Goal: Information Seeking & Learning: Learn about a topic

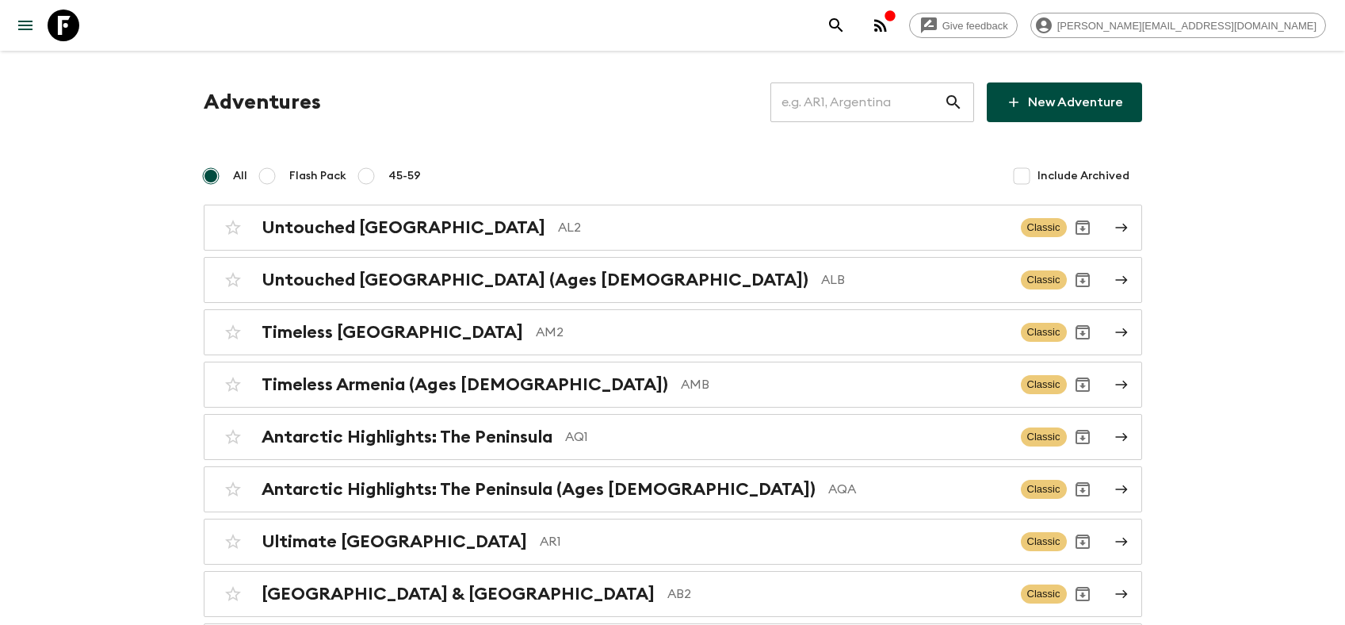
click at [904, 114] on input "text" at bounding box center [858, 102] width 174 height 44
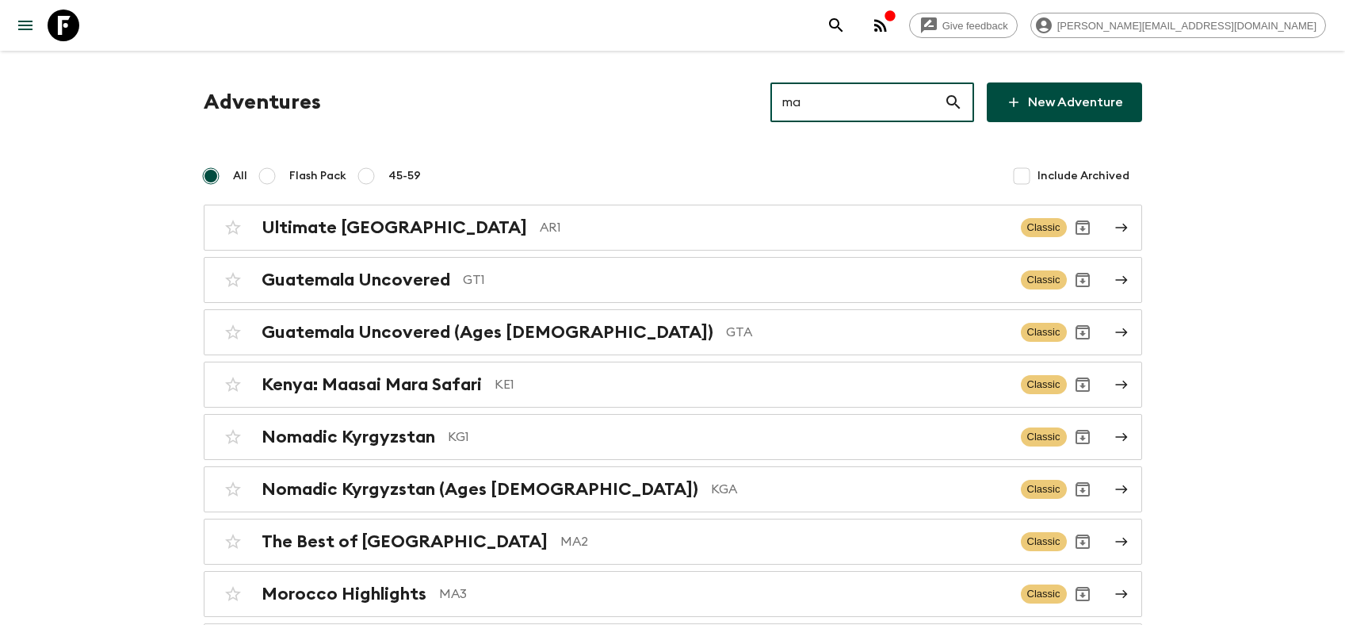
type input "ma3"
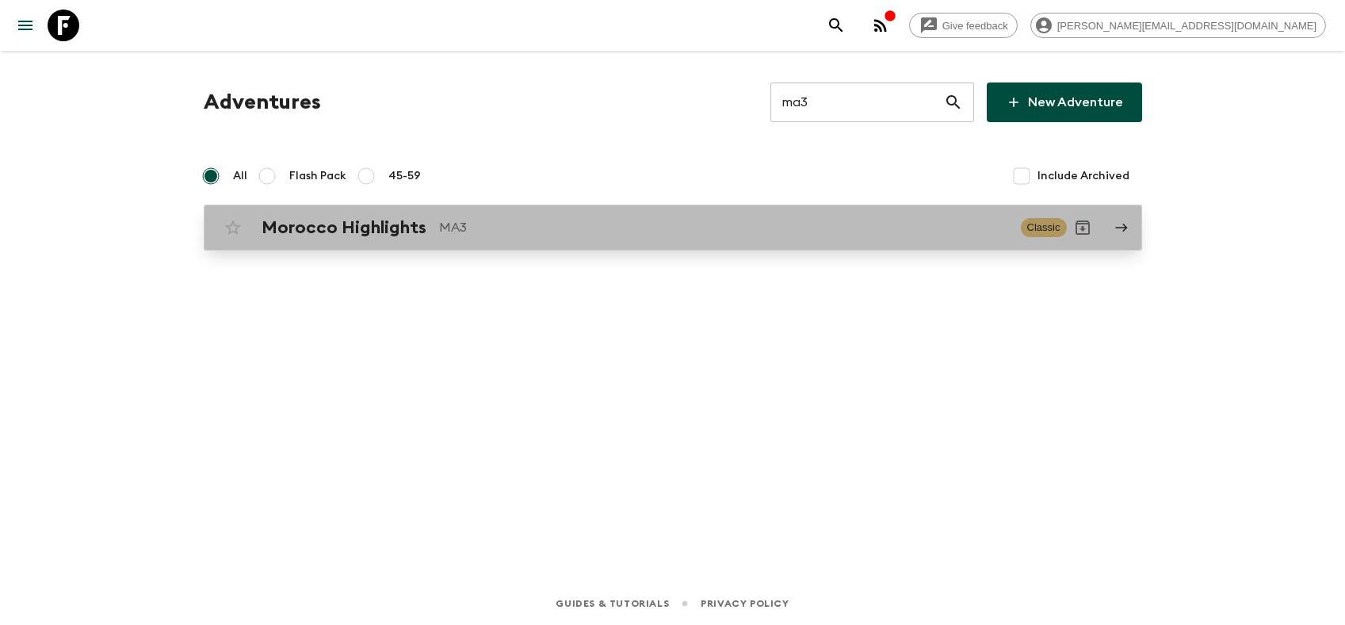
click at [350, 236] on h2 "Morocco Highlights" at bounding box center [344, 227] width 165 height 21
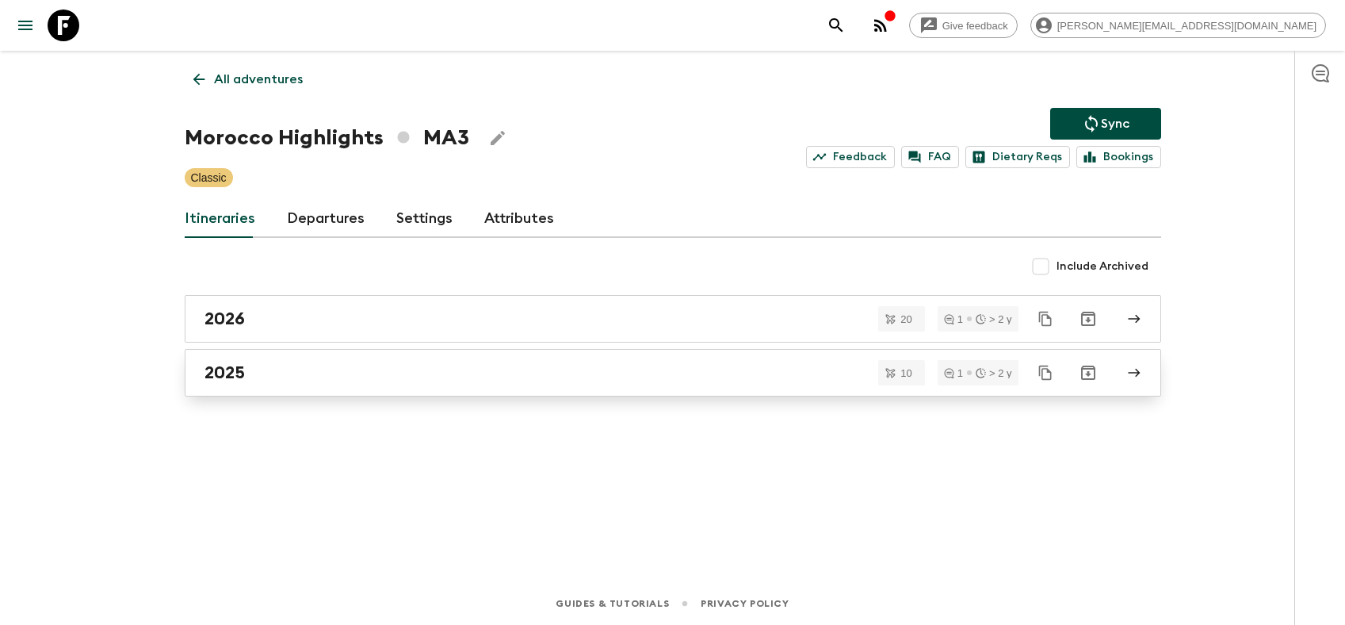
click at [279, 388] on link "2025" at bounding box center [673, 373] width 977 height 48
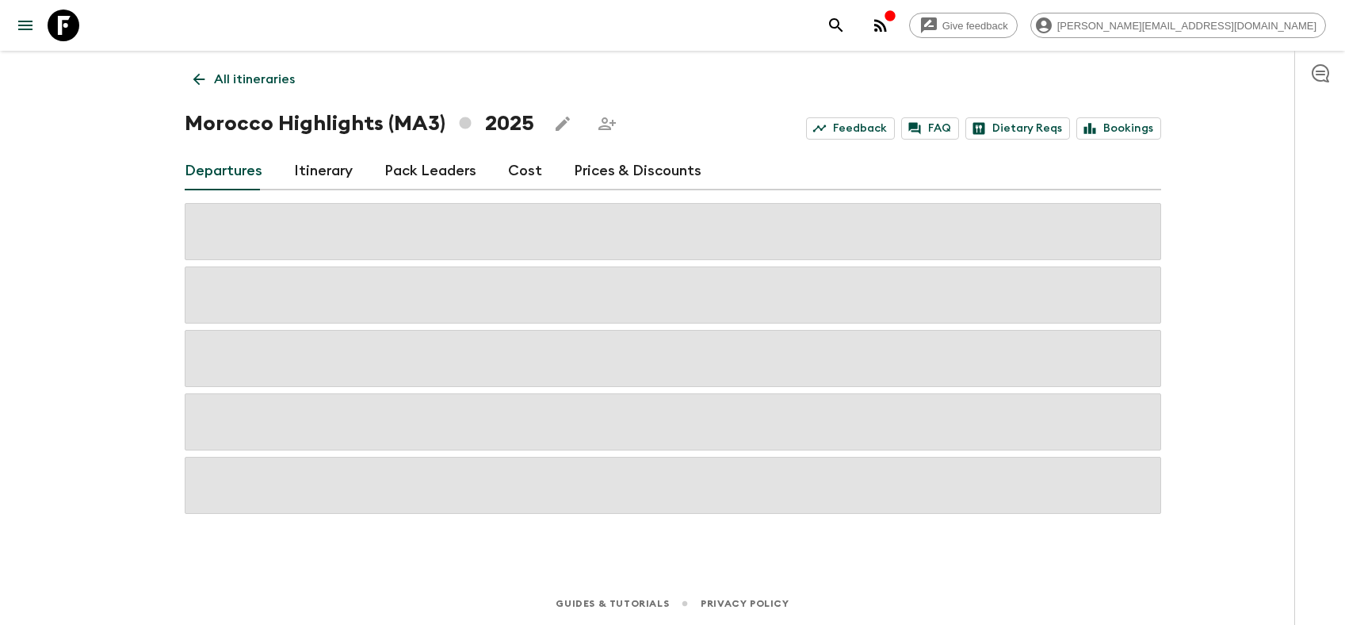
click at [323, 177] on link "Itinerary" at bounding box center [323, 171] width 59 height 38
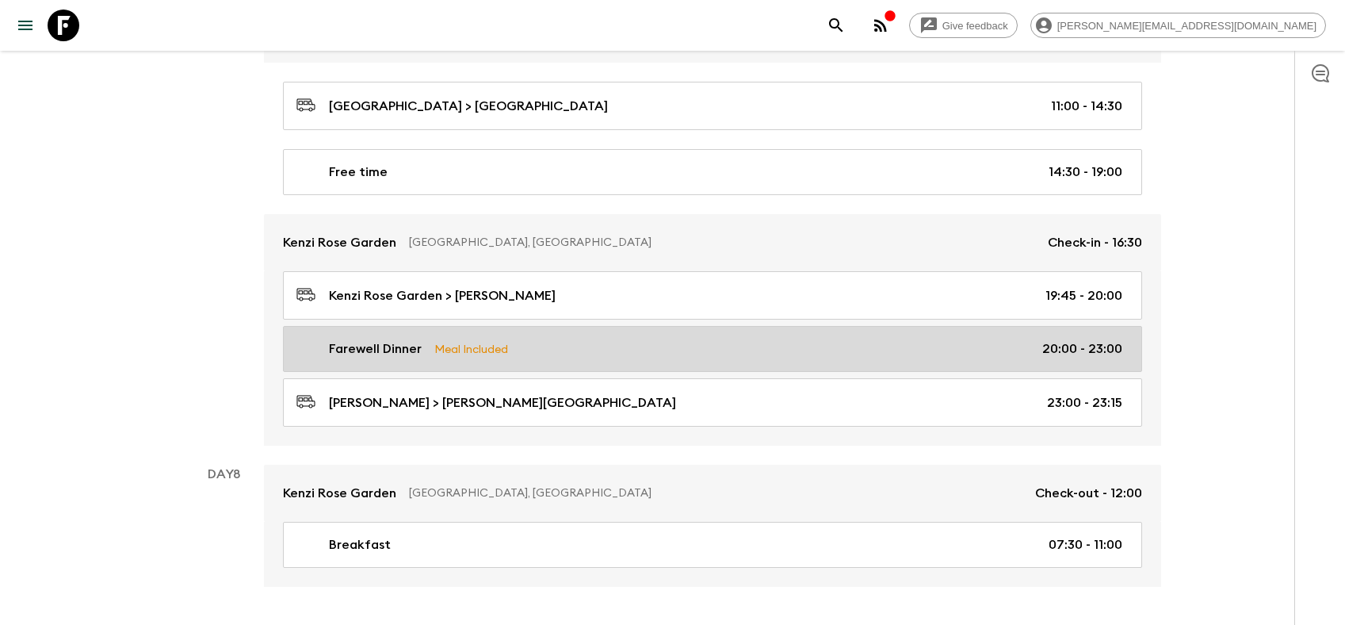
scroll to position [3395, 0]
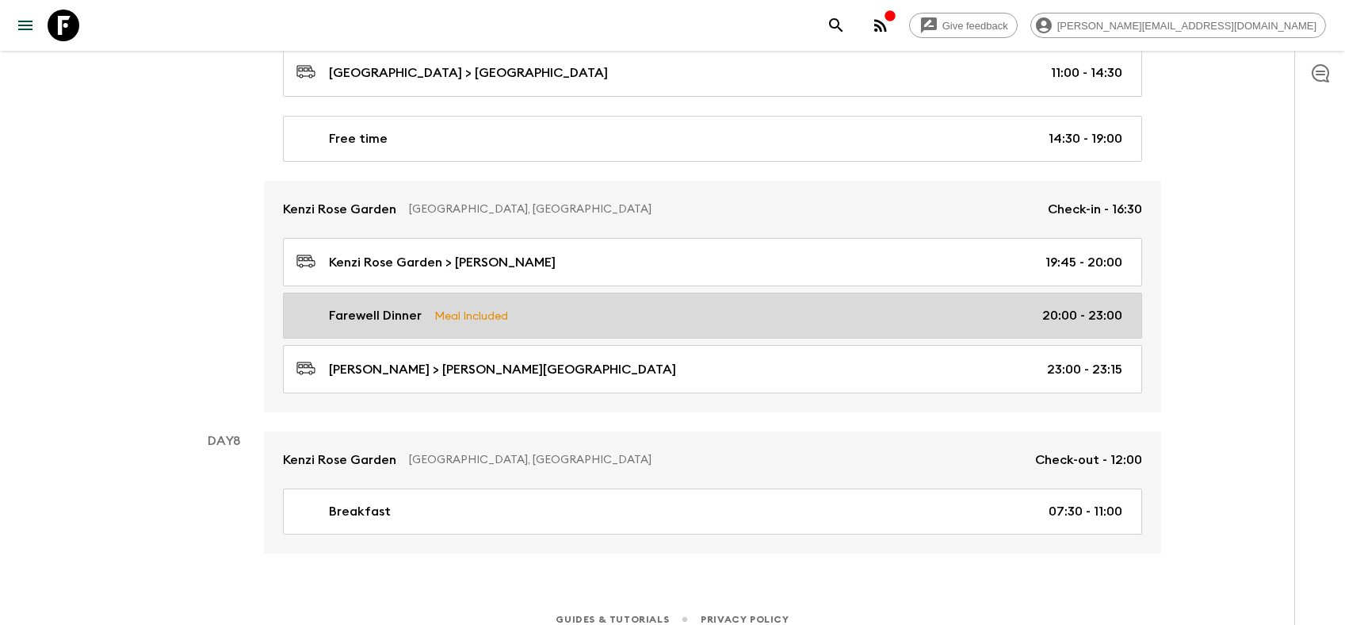
click at [665, 319] on link "Farewell Dinner Meal Included 20:00 - 23:00" at bounding box center [712, 316] width 859 height 46
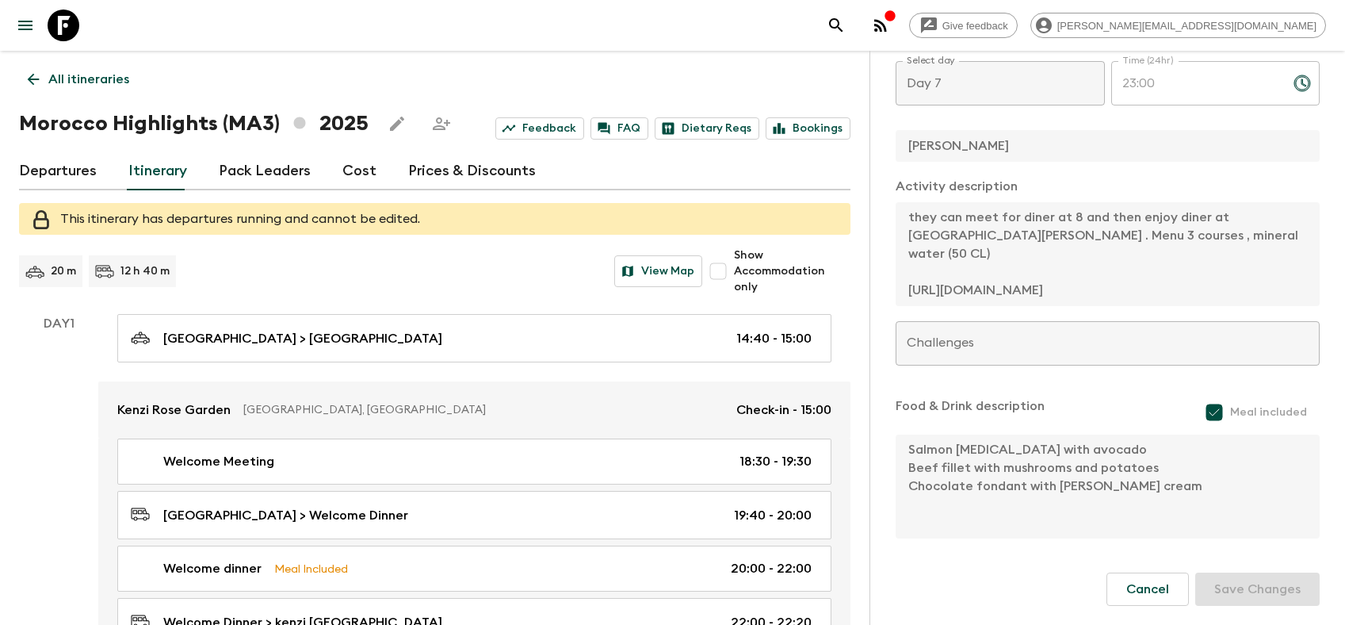
click at [57, 23] on icon at bounding box center [64, 26] width 32 height 32
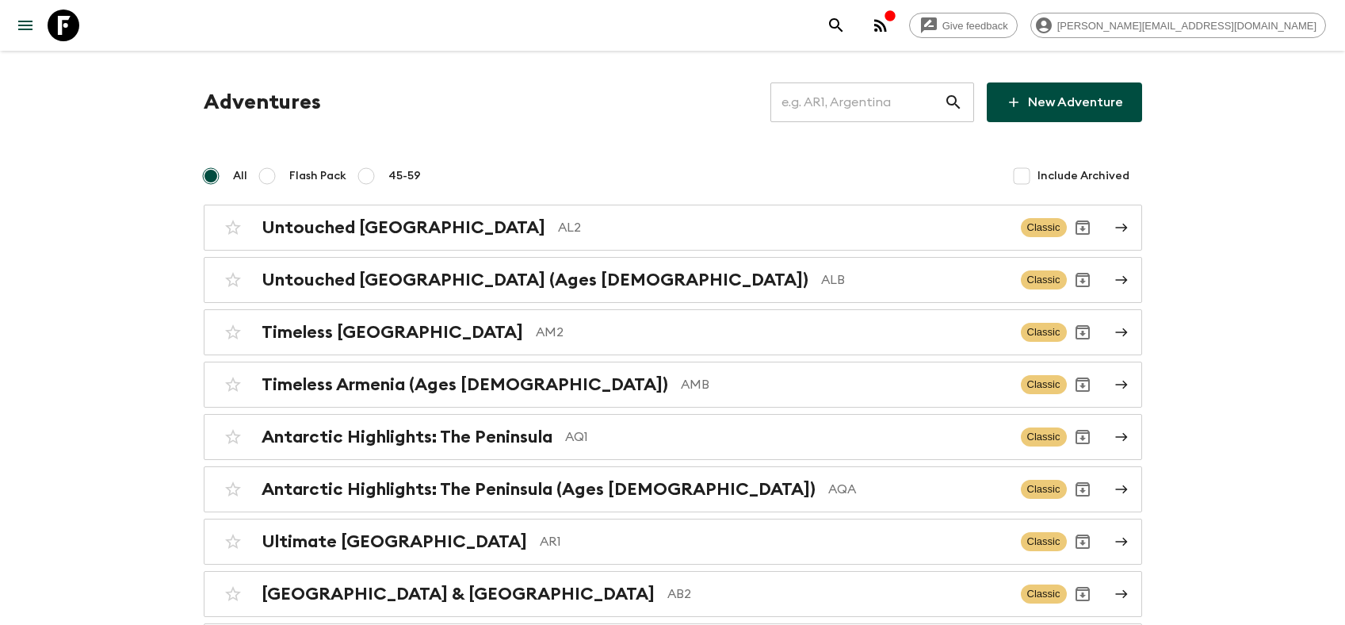
click at [871, 110] on input "text" at bounding box center [858, 102] width 174 height 44
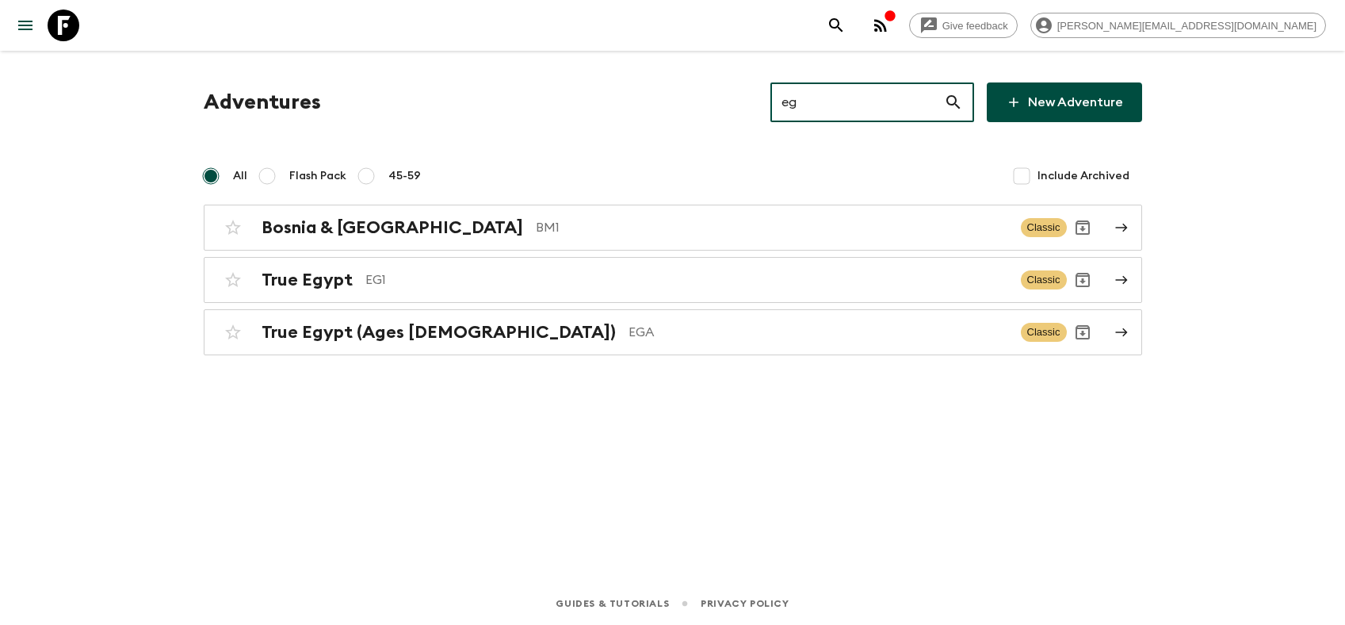
type input "eg1"
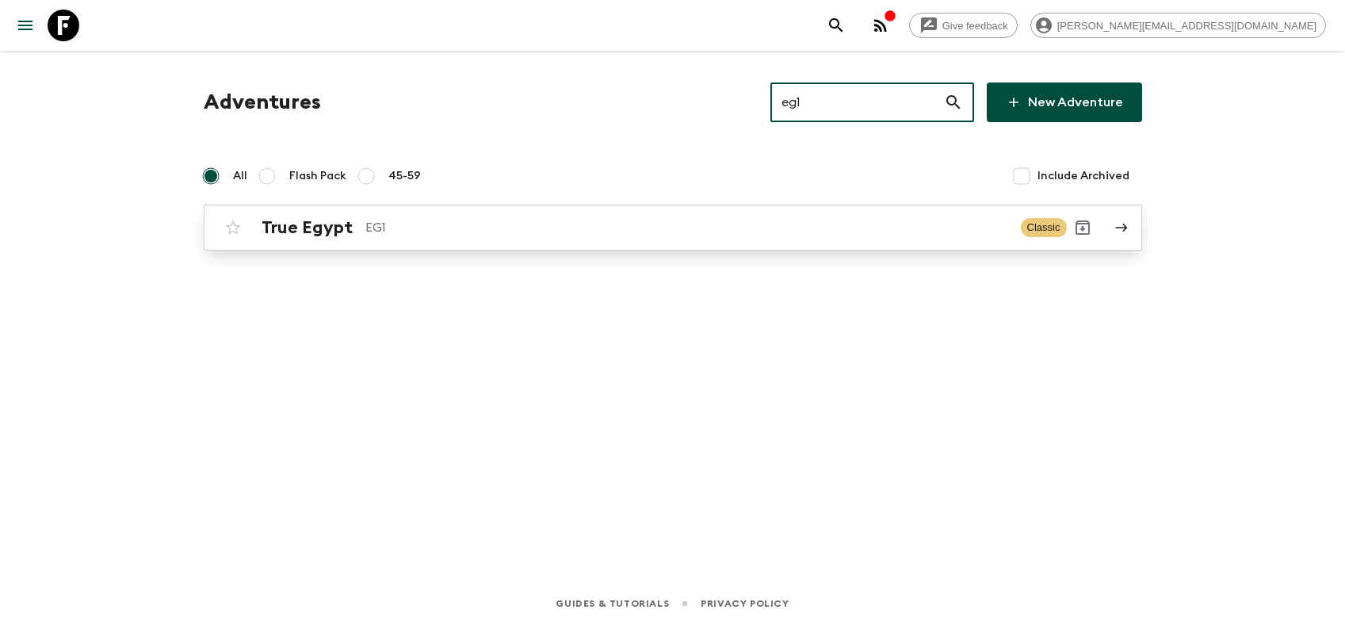
click at [488, 238] on div "True Egypt EG1 Classic" at bounding box center [642, 228] width 850 height 32
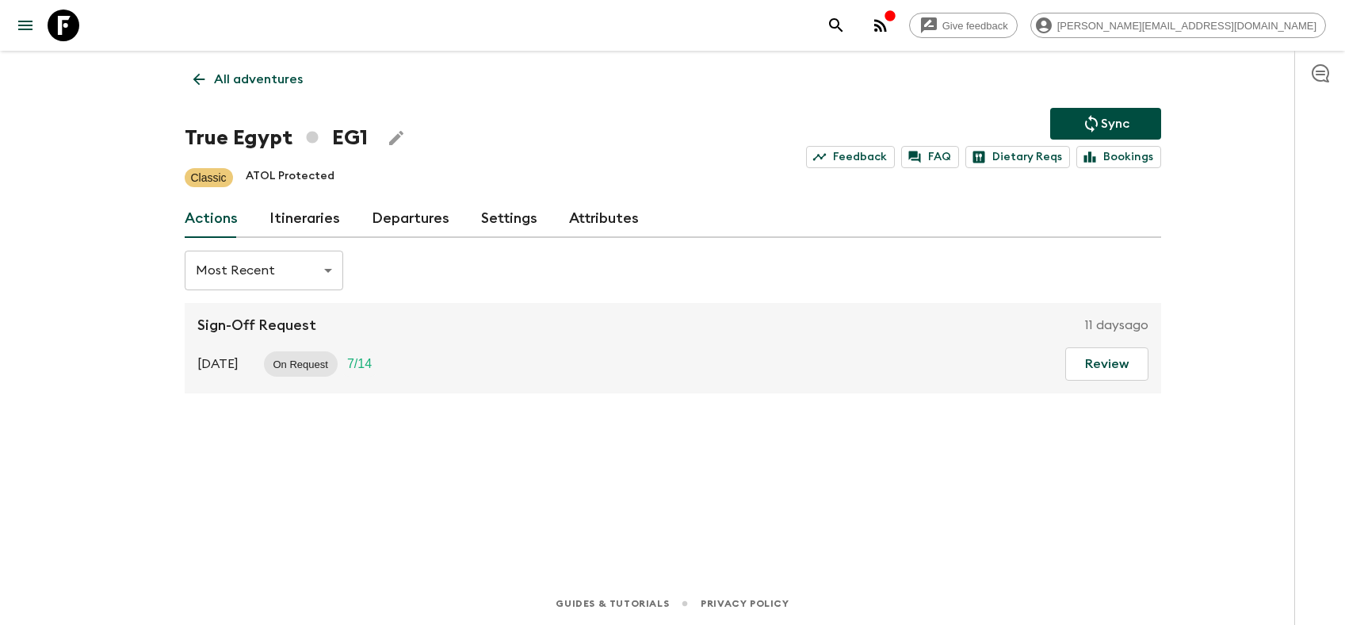
click at [414, 215] on link "Departures" at bounding box center [411, 219] width 78 height 38
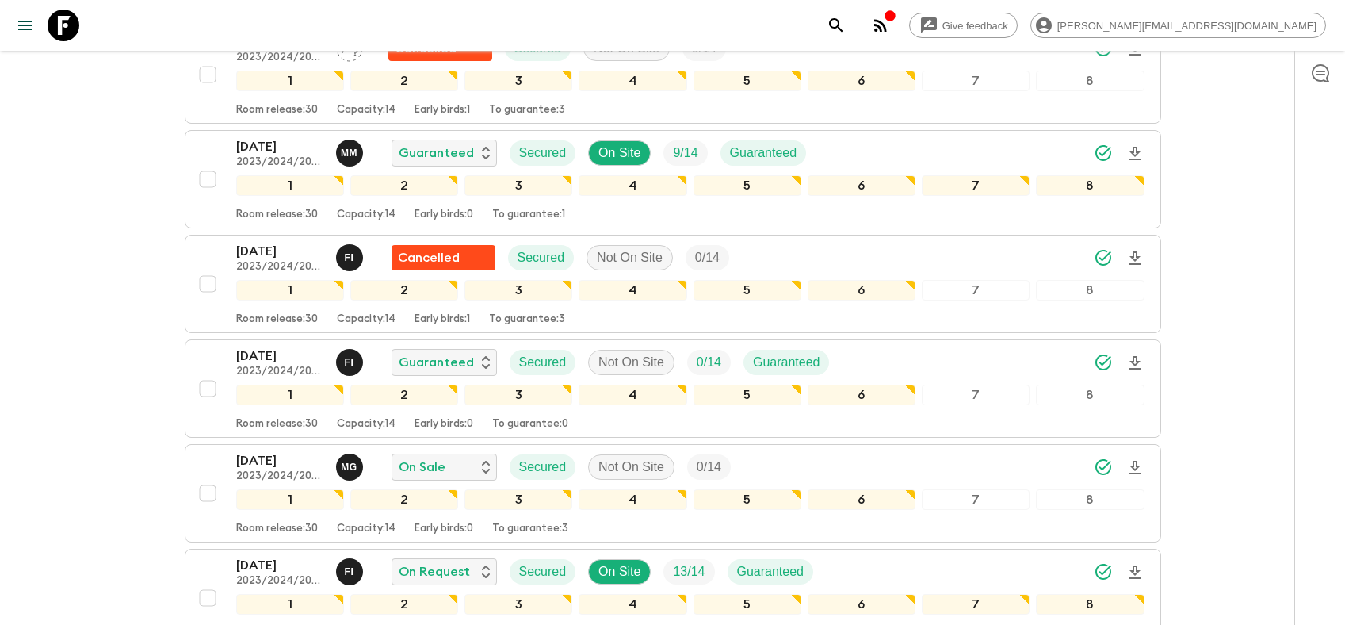
scroll to position [1885, 0]
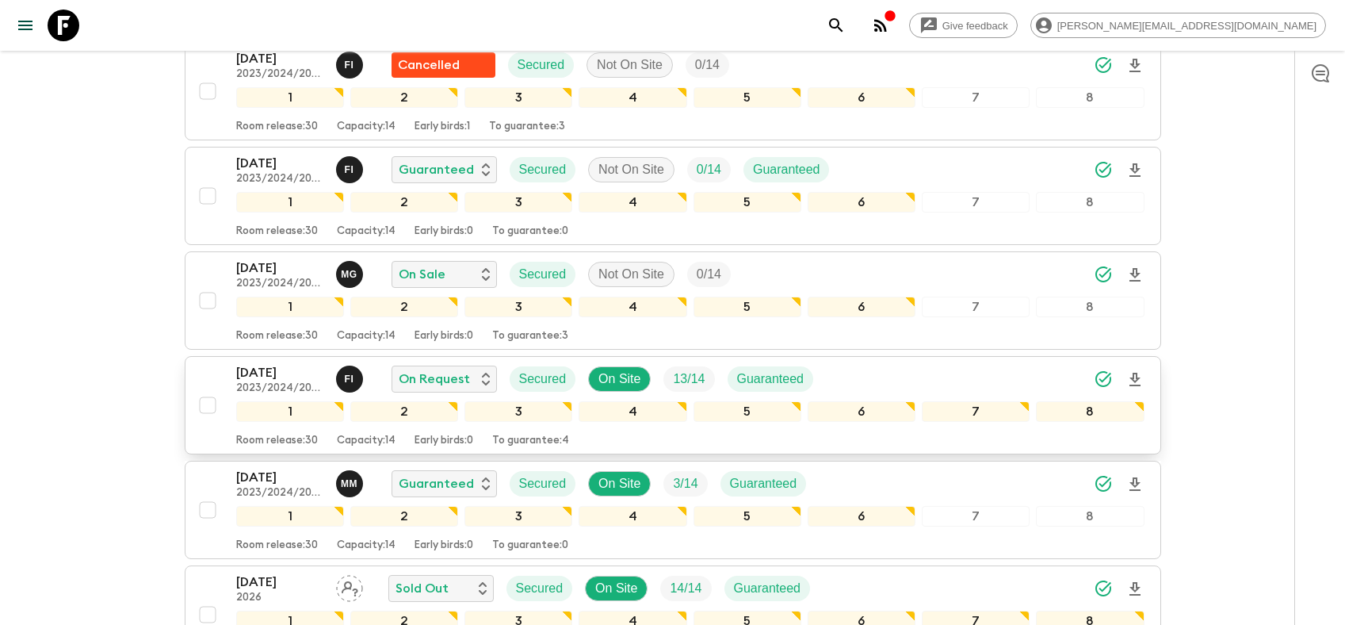
click at [278, 374] on p "[DATE]" at bounding box center [279, 372] width 87 height 19
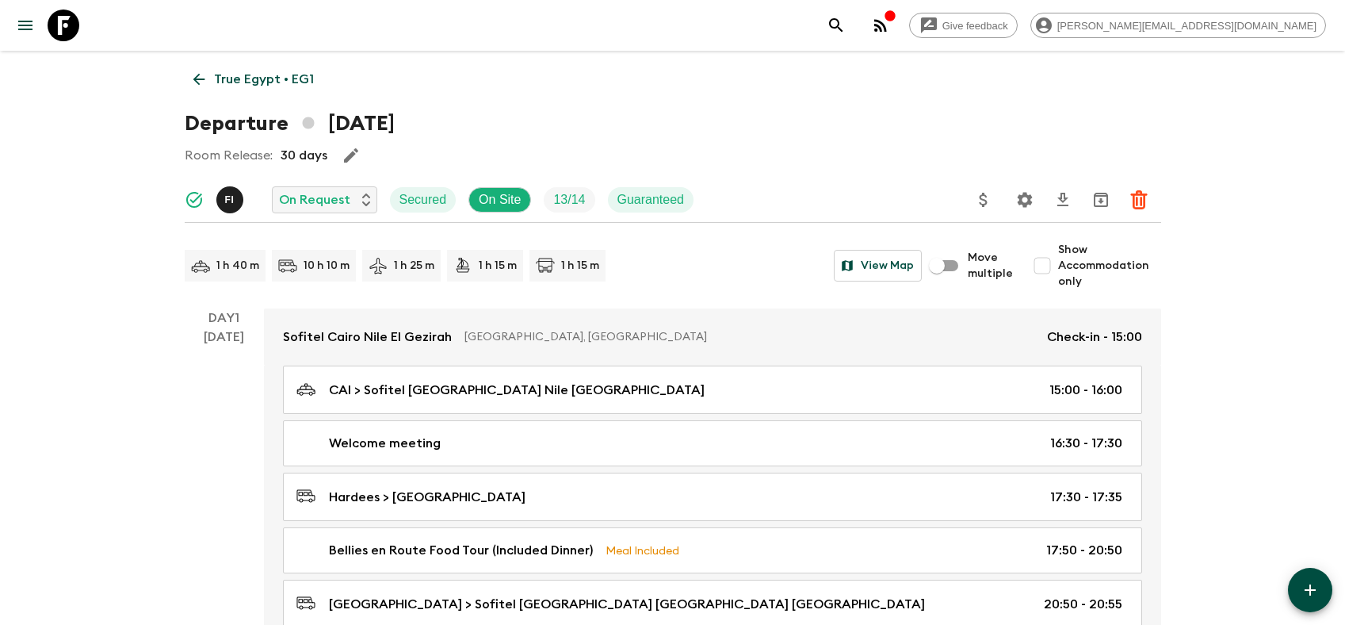
click at [1039, 258] on input "Show Accommodation only" at bounding box center [1043, 266] width 32 height 32
checkbox input "true"
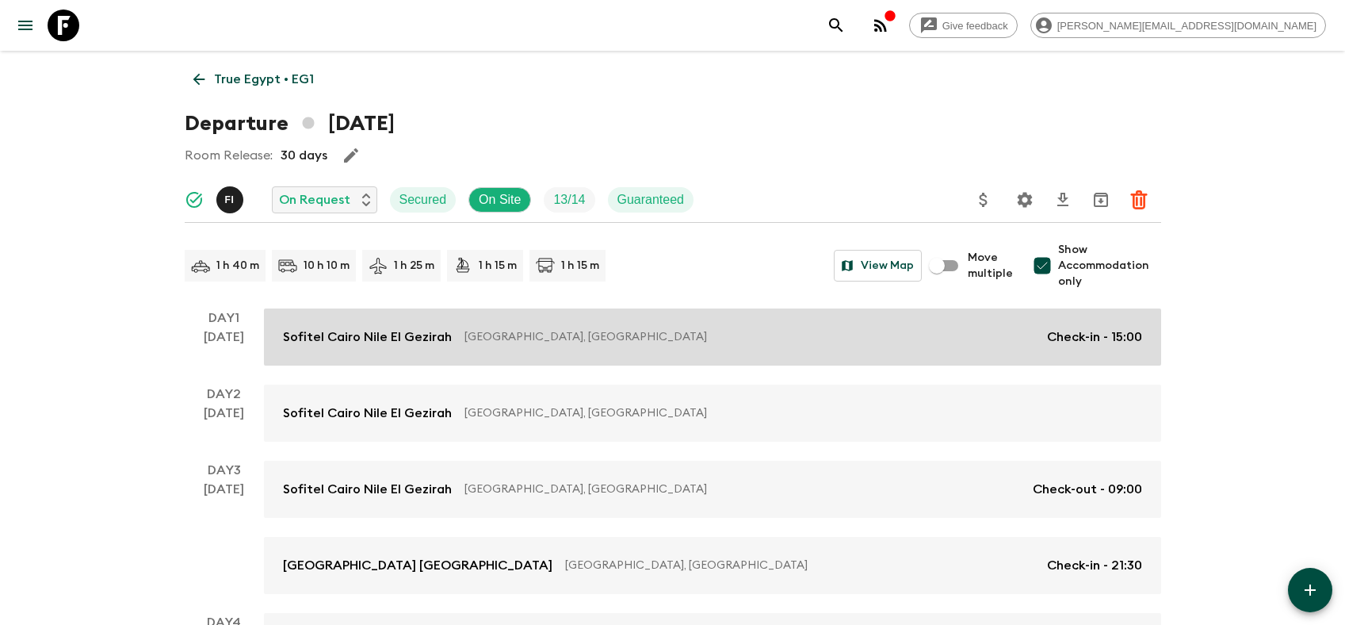
click at [408, 340] on p "Sofitel Cairo Nile El Gezirah" at bounding box center [367, 336] width 169 height 19
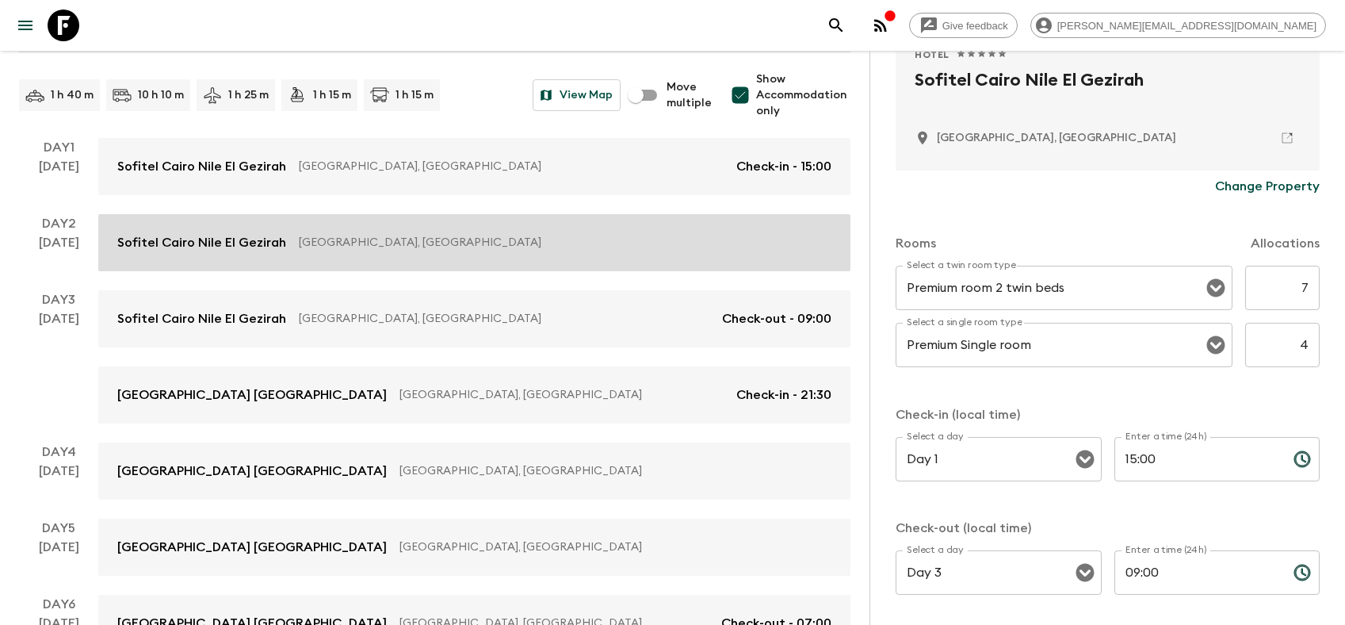
scroll to position [176, 0]
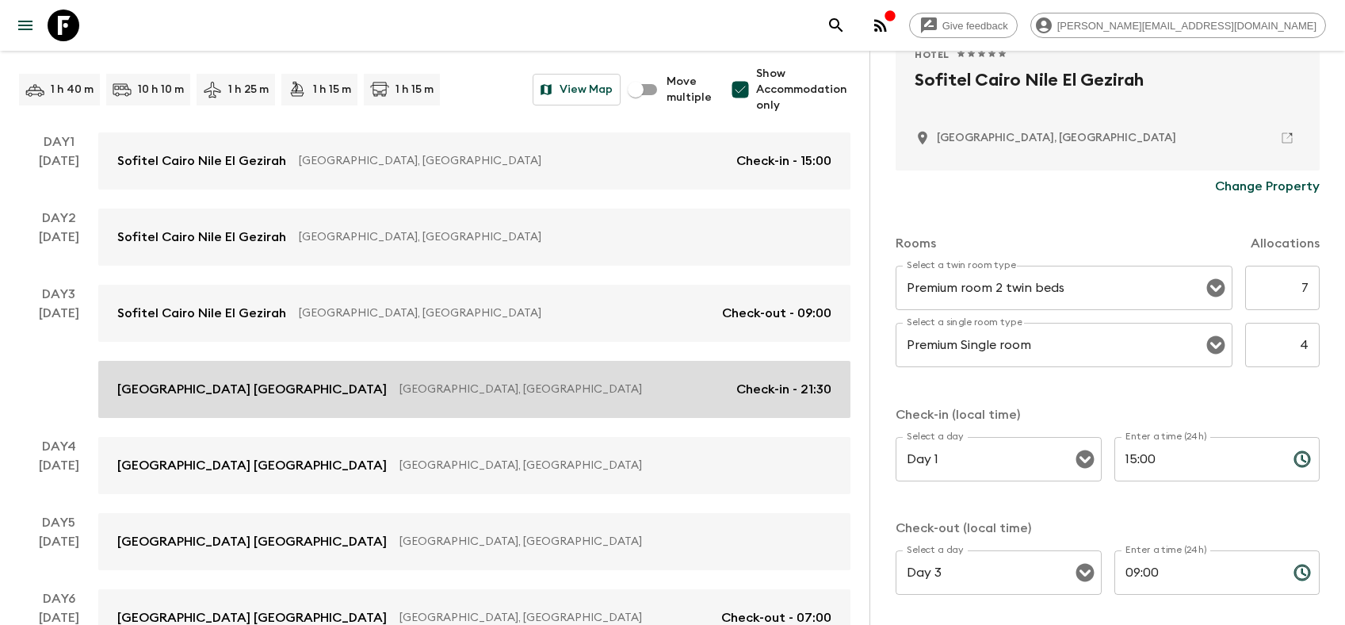
click at [218, 393] on p "[GEOGRAPHIC_DATA] [GEOGRAPHIC_DATA]" at bounding box center [252, 389] width 270 height 19
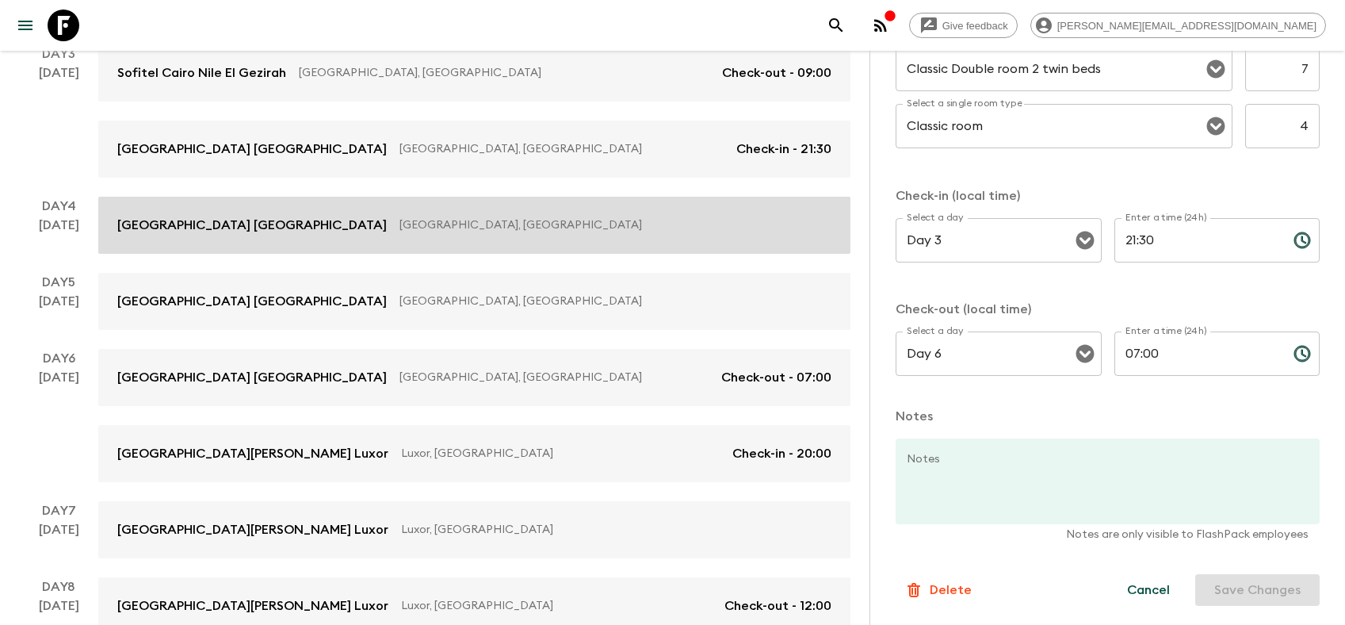
scroll to position [513, 0]
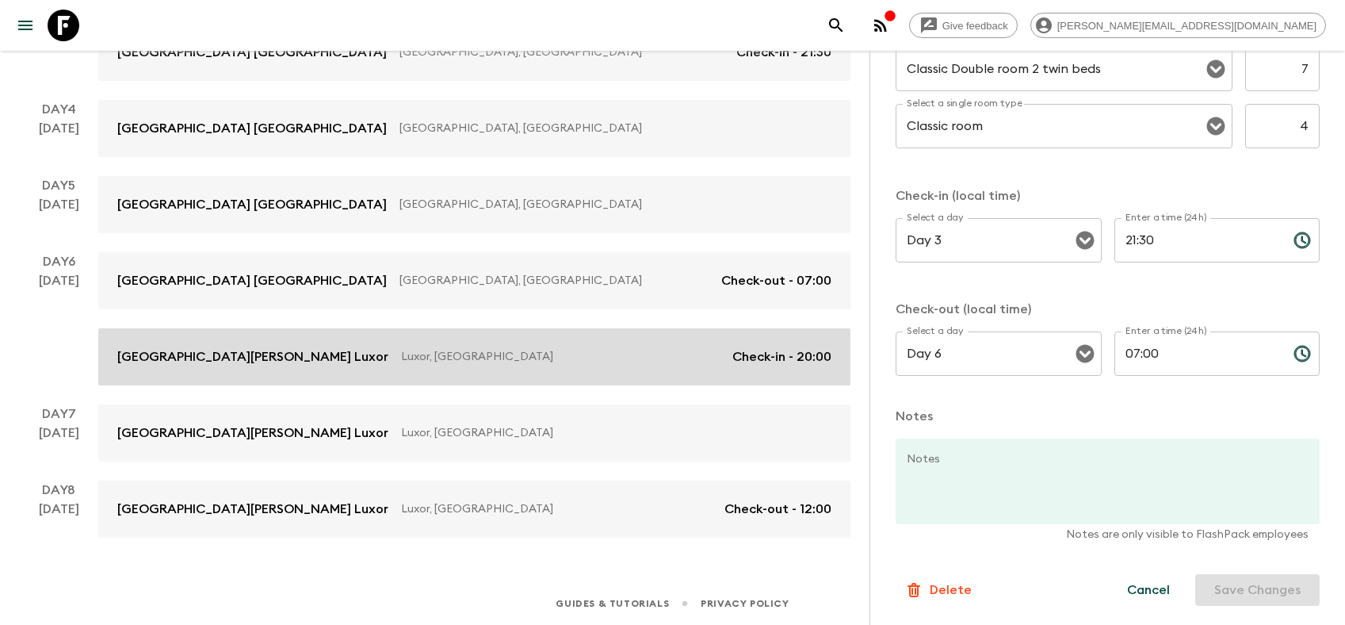
click at [263, 360] on p "[GEOGRAPHIC_DATA][PERSON_NAME] Luxor" at bounding box center [252, 356] width 271 height 19
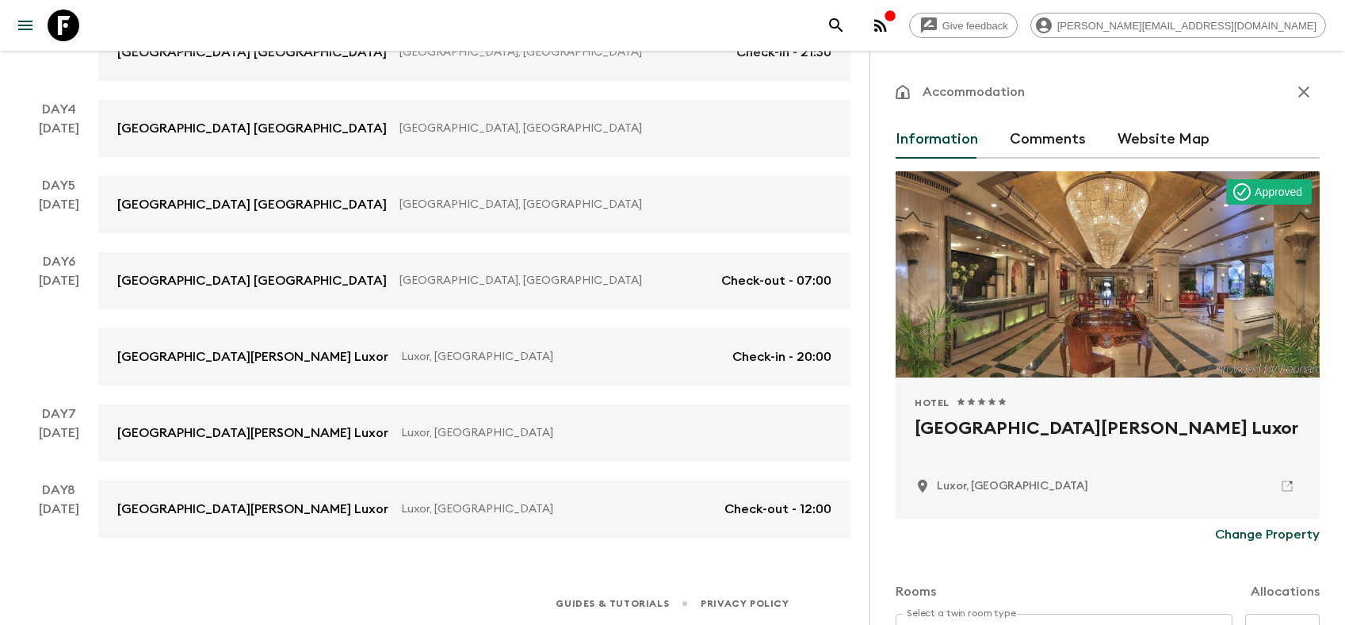
click at [61, 24] on icon at bounding box center [64, 26] width 32 height 32
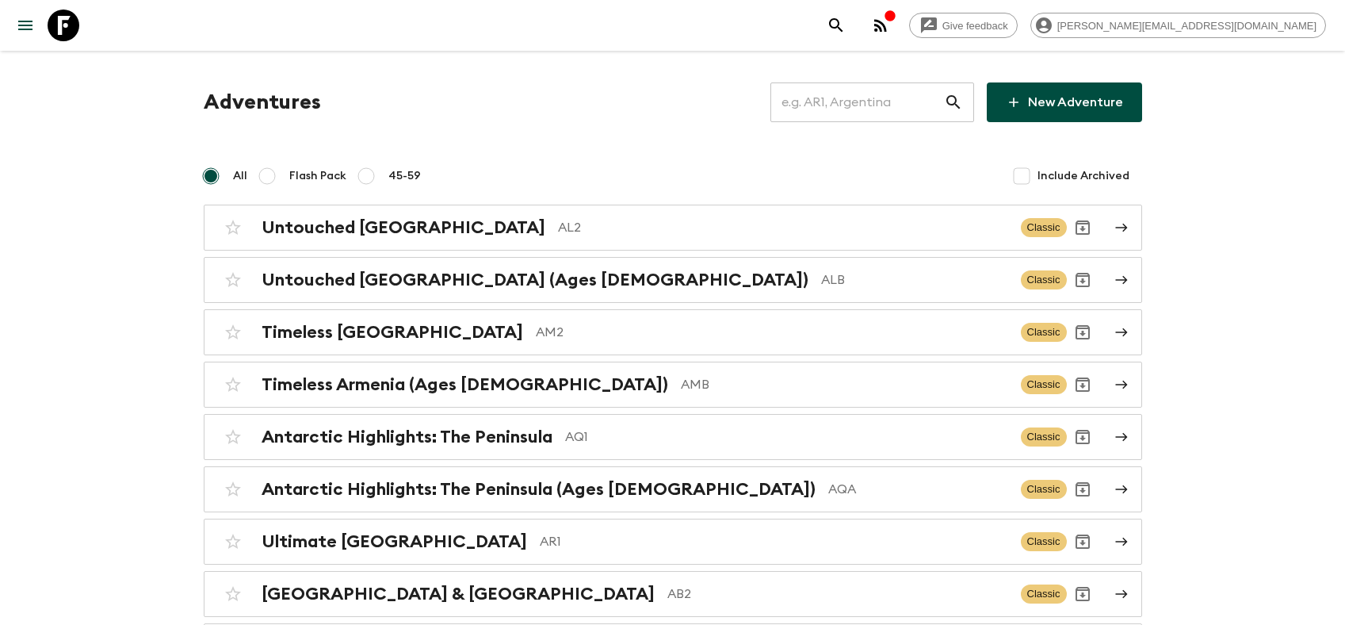
click at [867, 98] on input "text" at bounding box center [858, 102] width 174 height 44
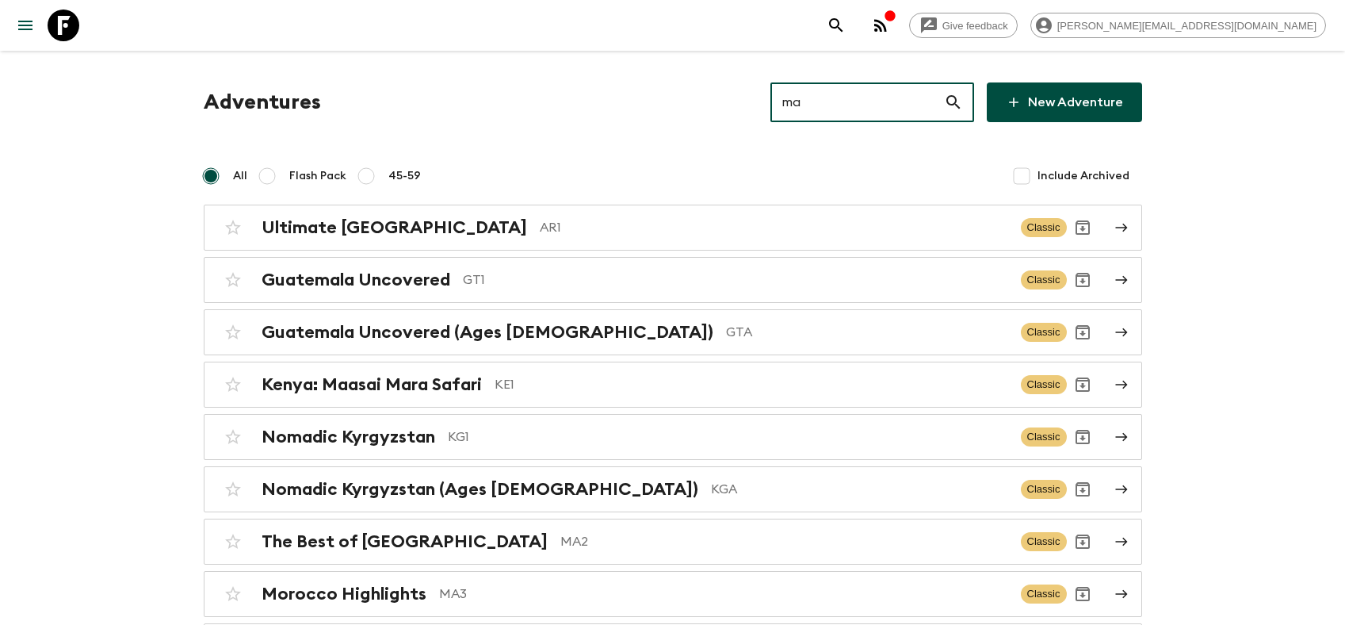
type input "ma4"
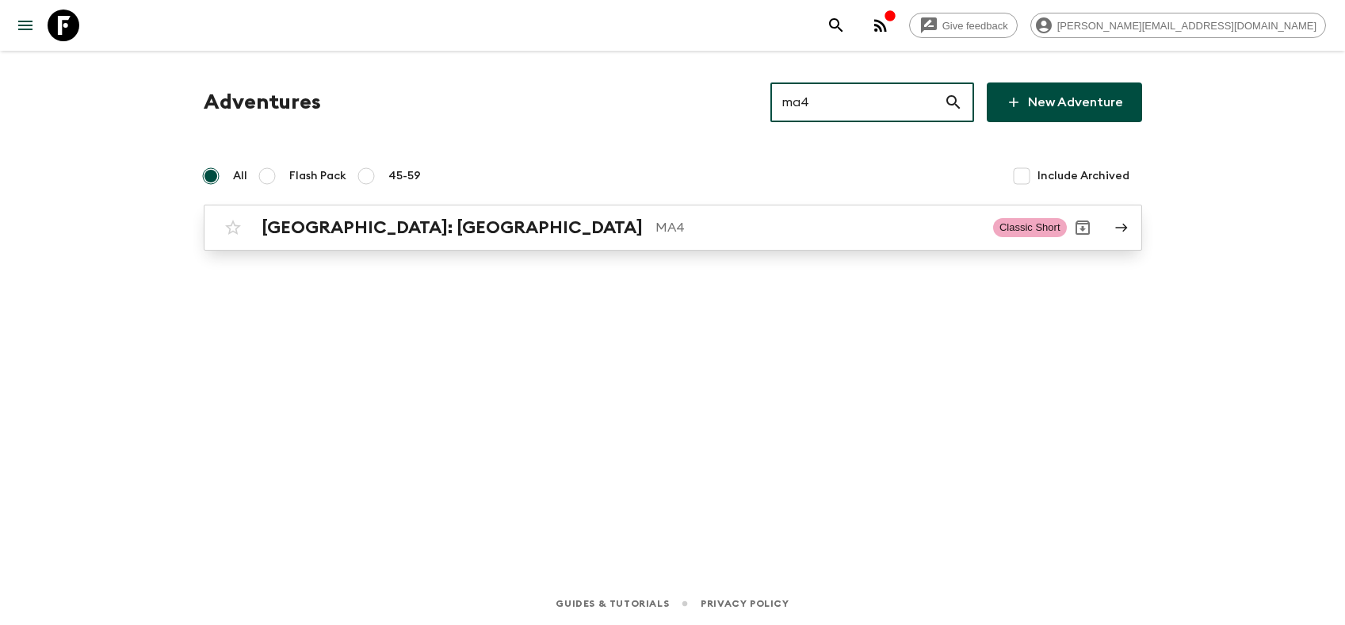
click at [402, 224] on h2 "[GEOGRAPHIC_DATA]: [GEOGRAPHIC_DATA]" at bounding box center [452, 227] width 381 height 21
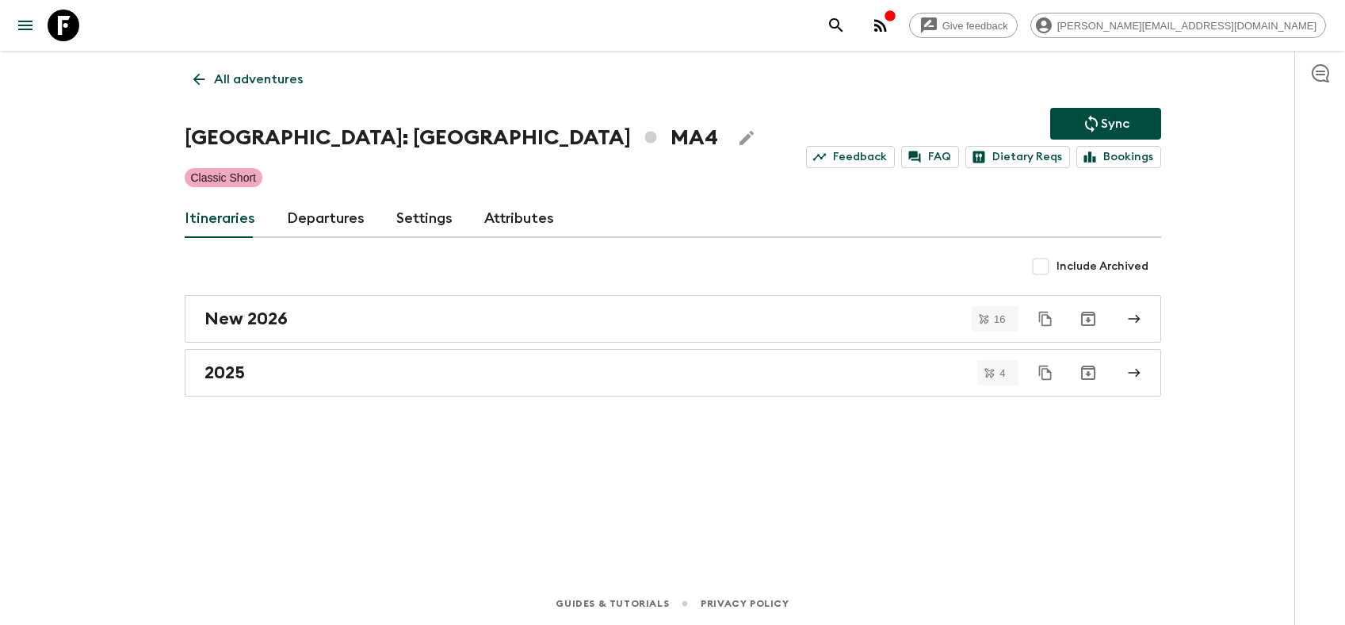
click at [354, 216] on link "Departures" at bounding box center [326, 219] width 78 height 38
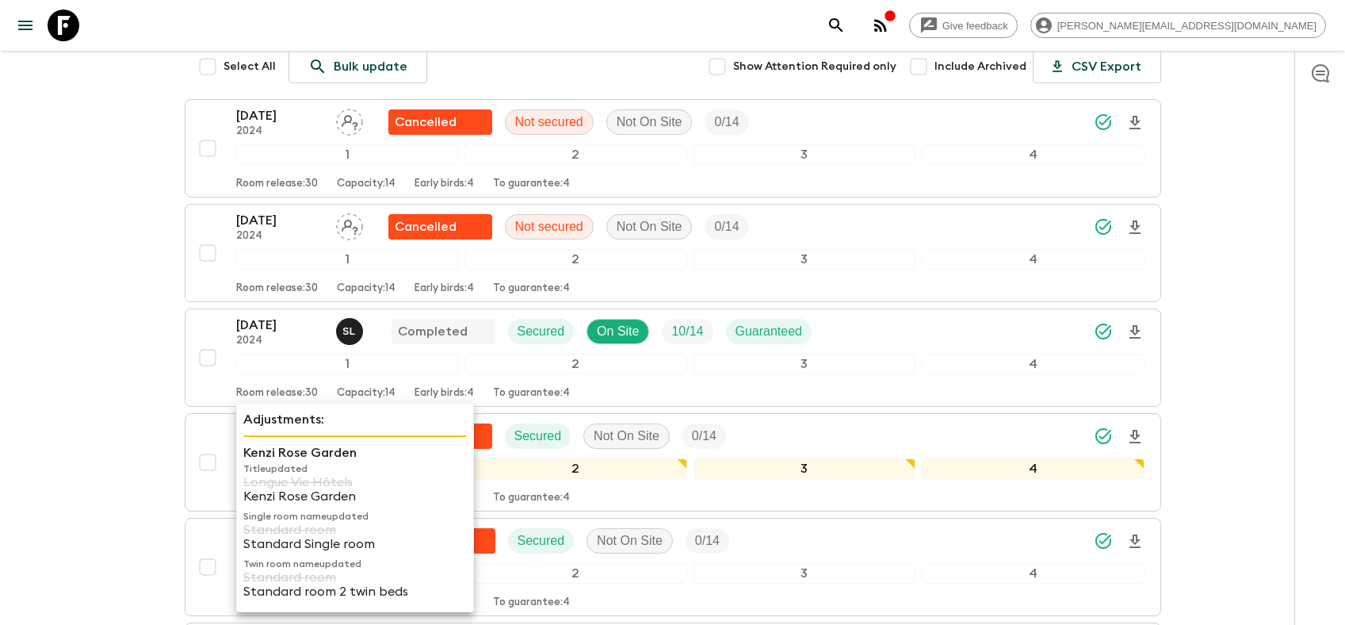
scroll to position [1879, 0]
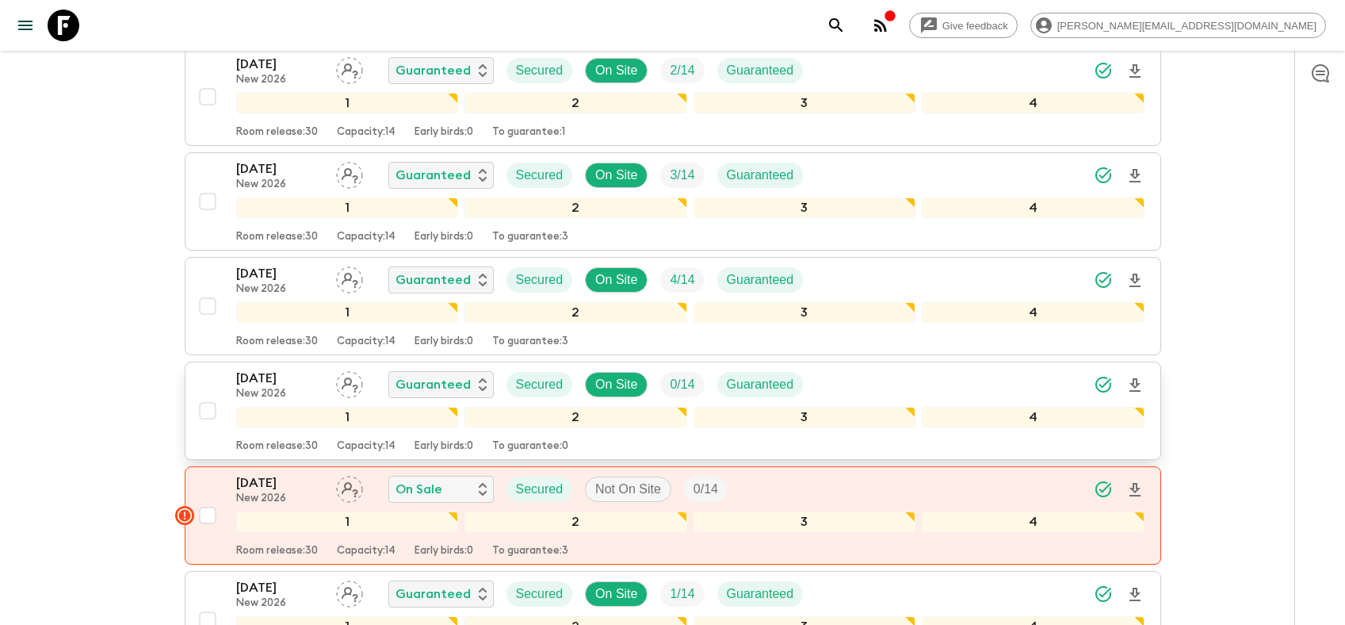
click at [260, 374] on p "[DATE]" at bounding box center [279, 378] width 87 height 19
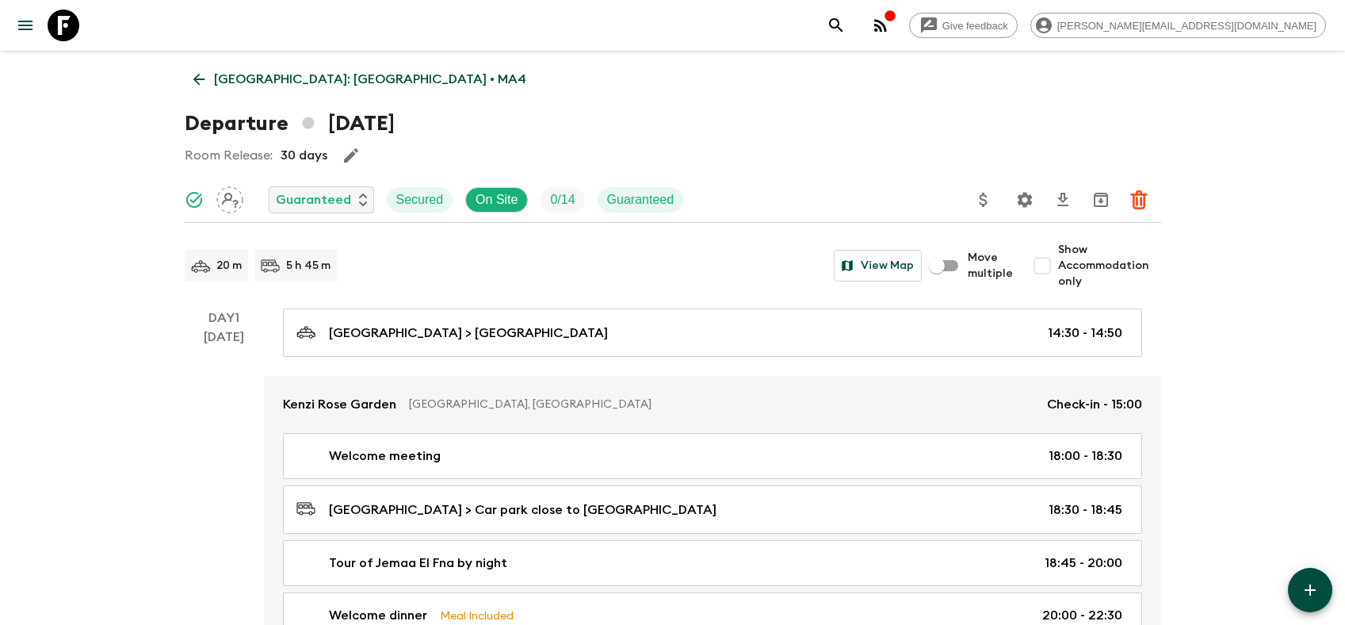
click at [199, 76] on icon at bounding box center [198, 79] width 17 height 17
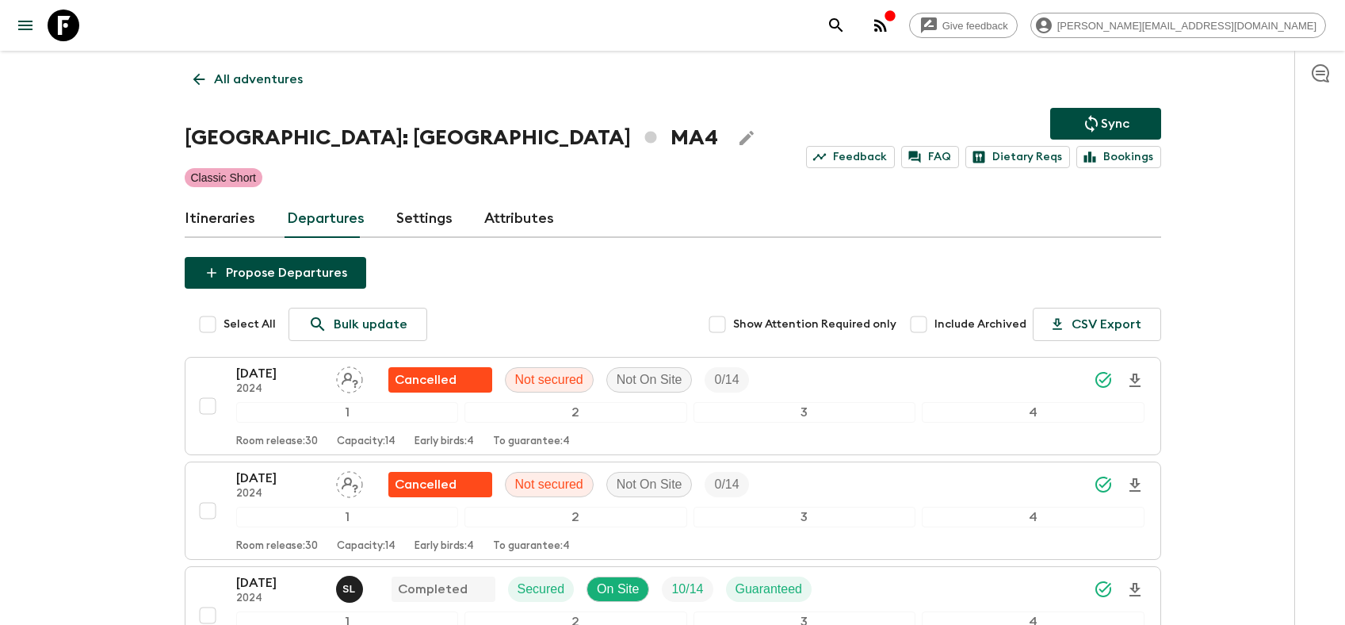
click at [220, 226] on link "Itineraries" at bounding box center [220, 219] width 71 height 38
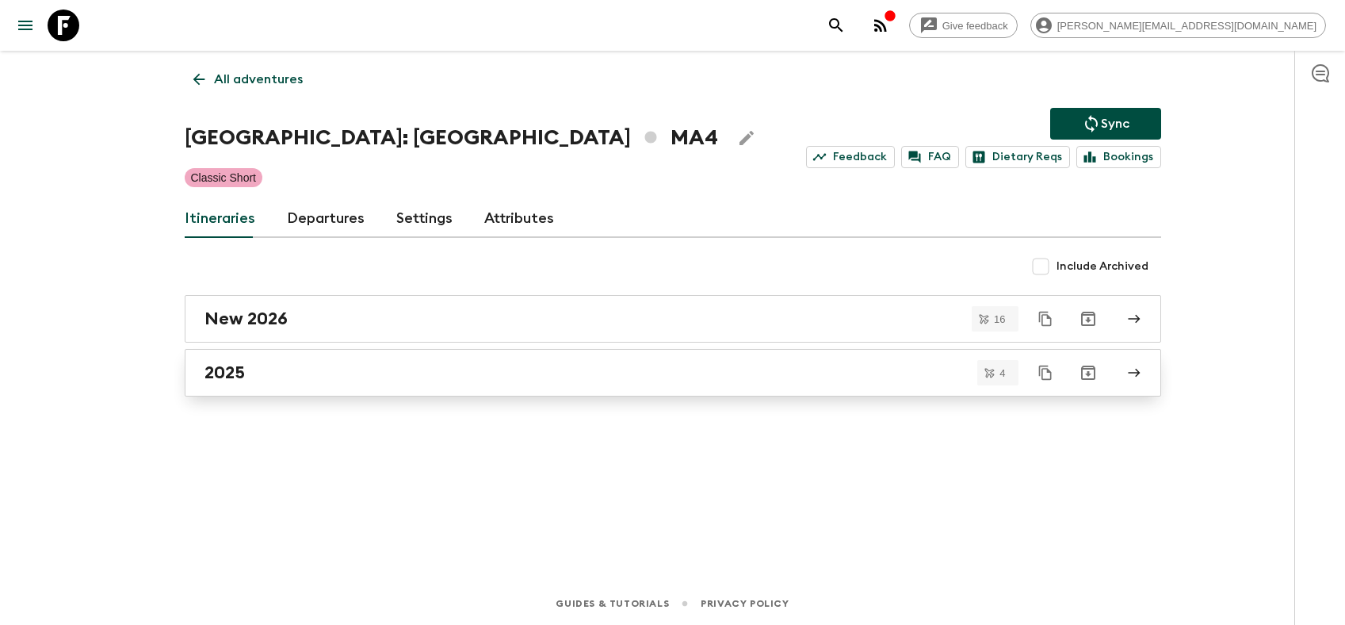
click at [302, 377] on div "2025" at bounding box center [658, 372] width 907 height 21
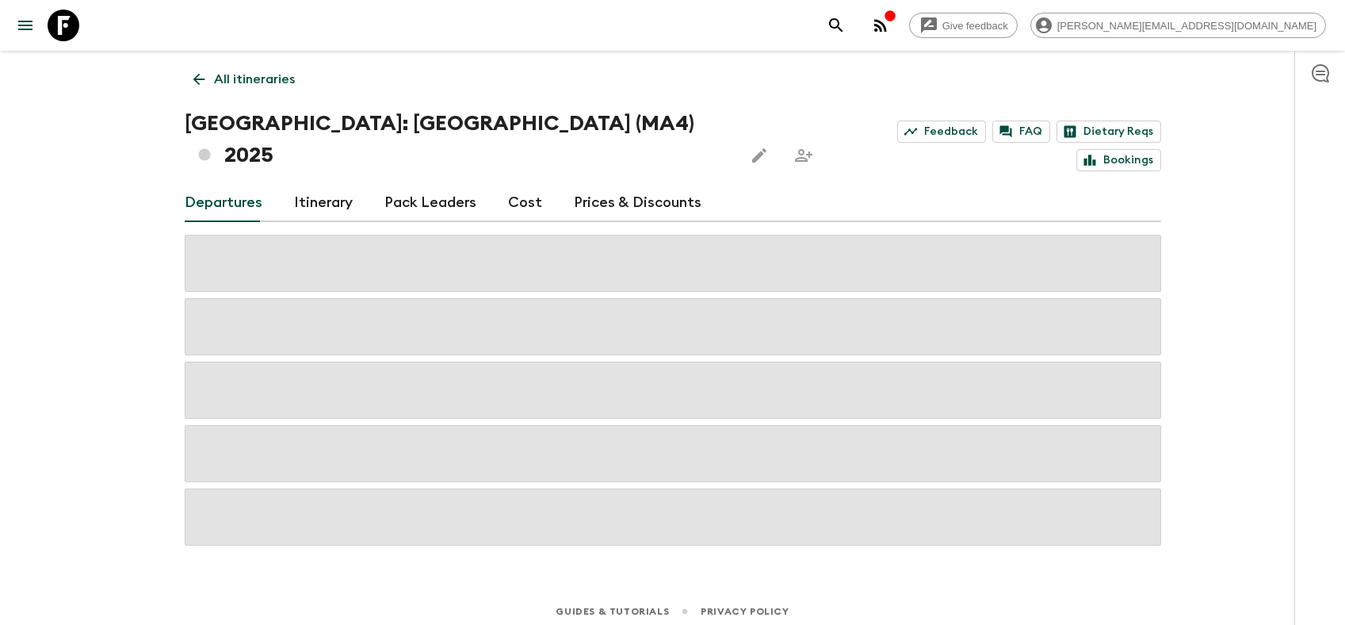
click at [312, 184] on link "Itinerary" at bounding box center [323, 203] width 59 height 38
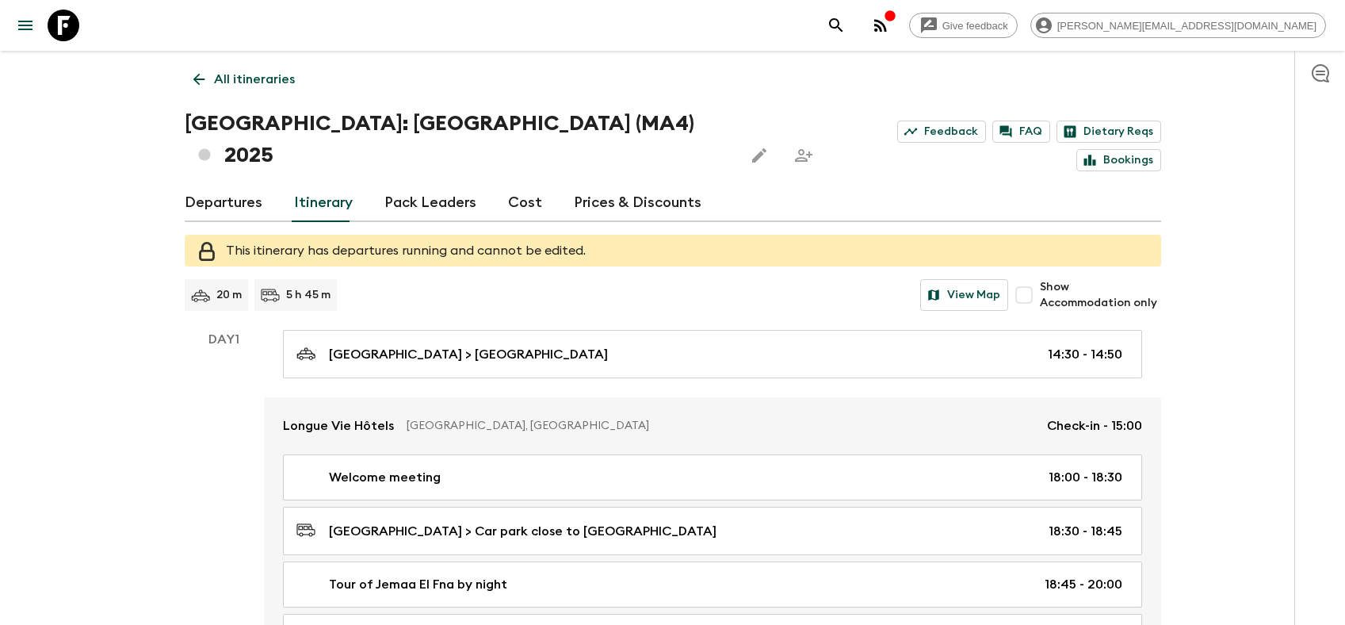
click at [210, 184] on link "Departures" at bounding box center [224, 203] width 78 height 38
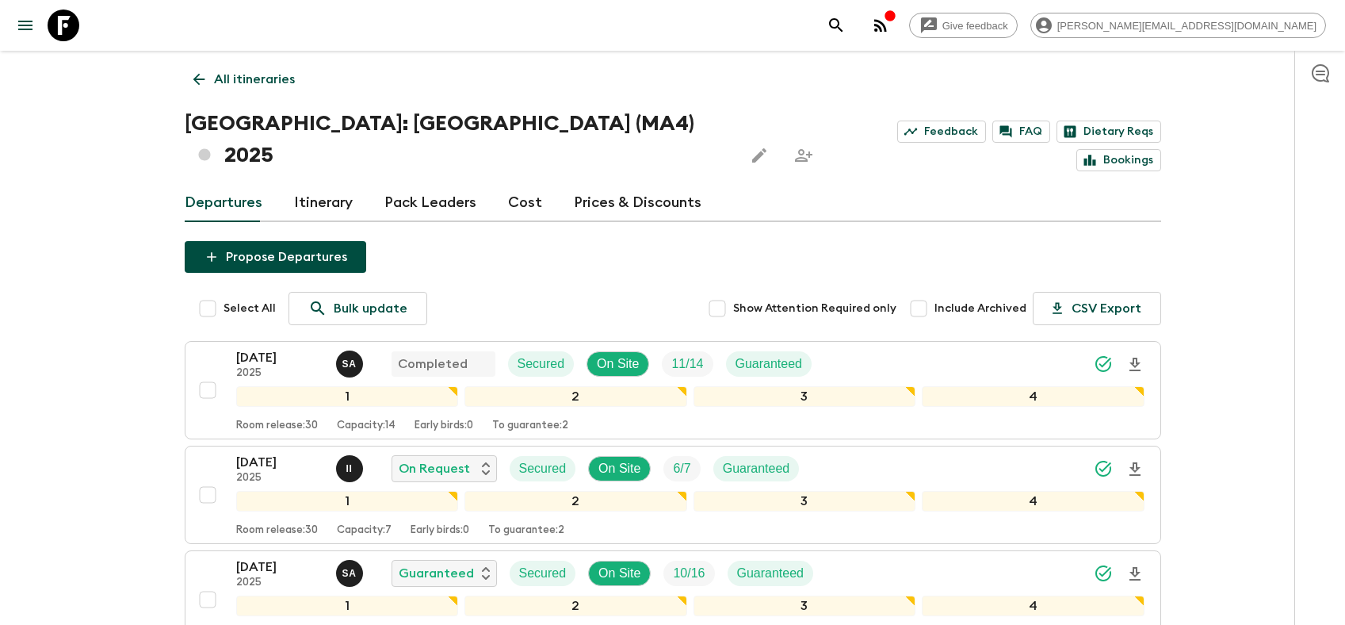
scroll to position [241, 0]
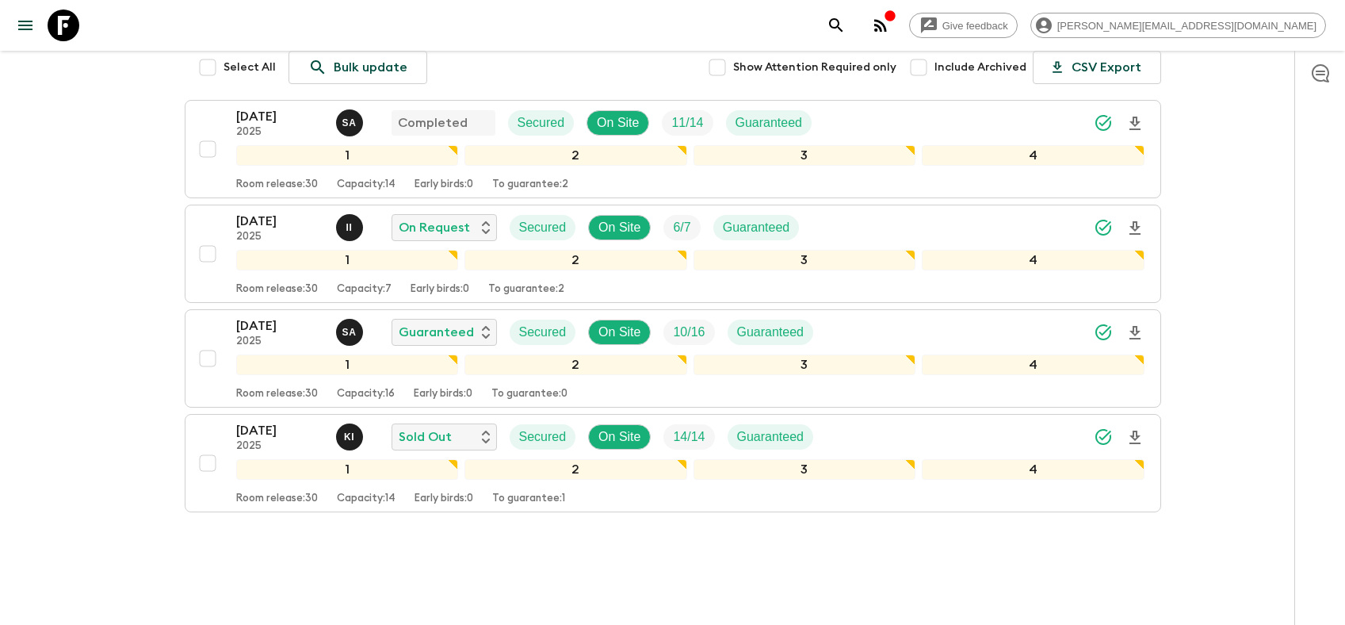
click at [121, 226] on div "Give feedback [PERSON_NAME][EMAIL_ADDRESS][DOMAIN_NAME] All itineraries [GEOGRA…" at bounding box center [672, 208] width 1345 height 898
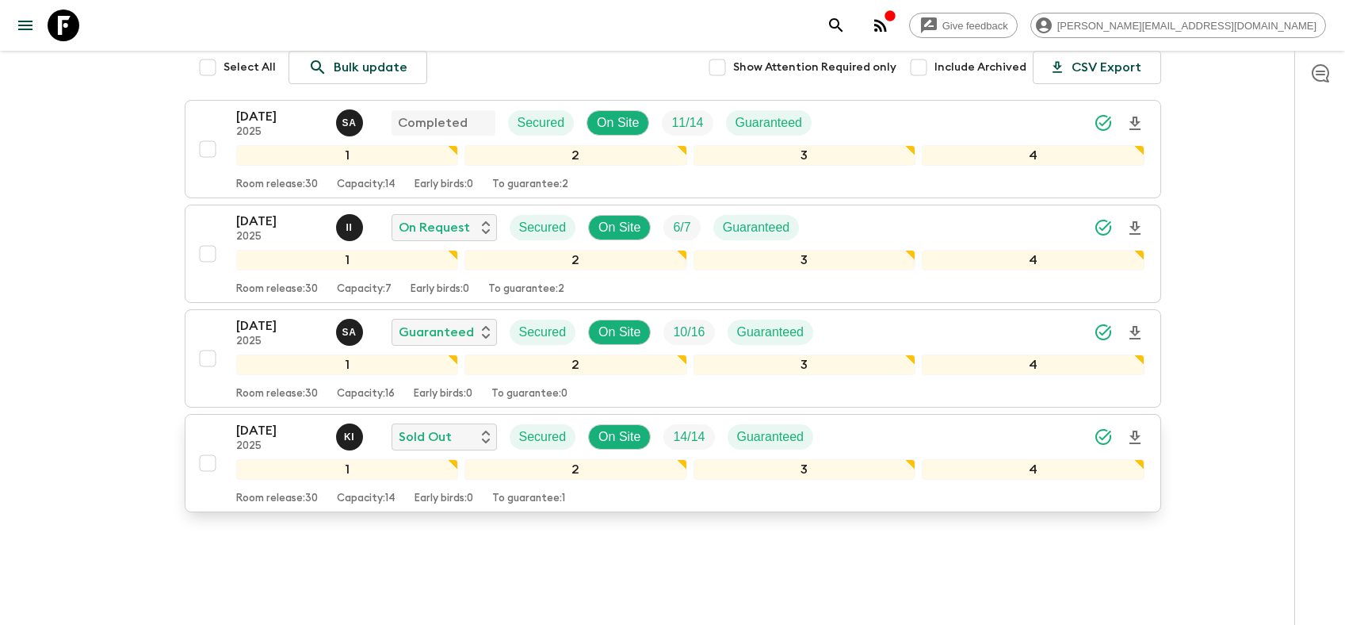
click at [251, 421] on p "[DATE]" at bounding box center [279, 430] width 87 height 19
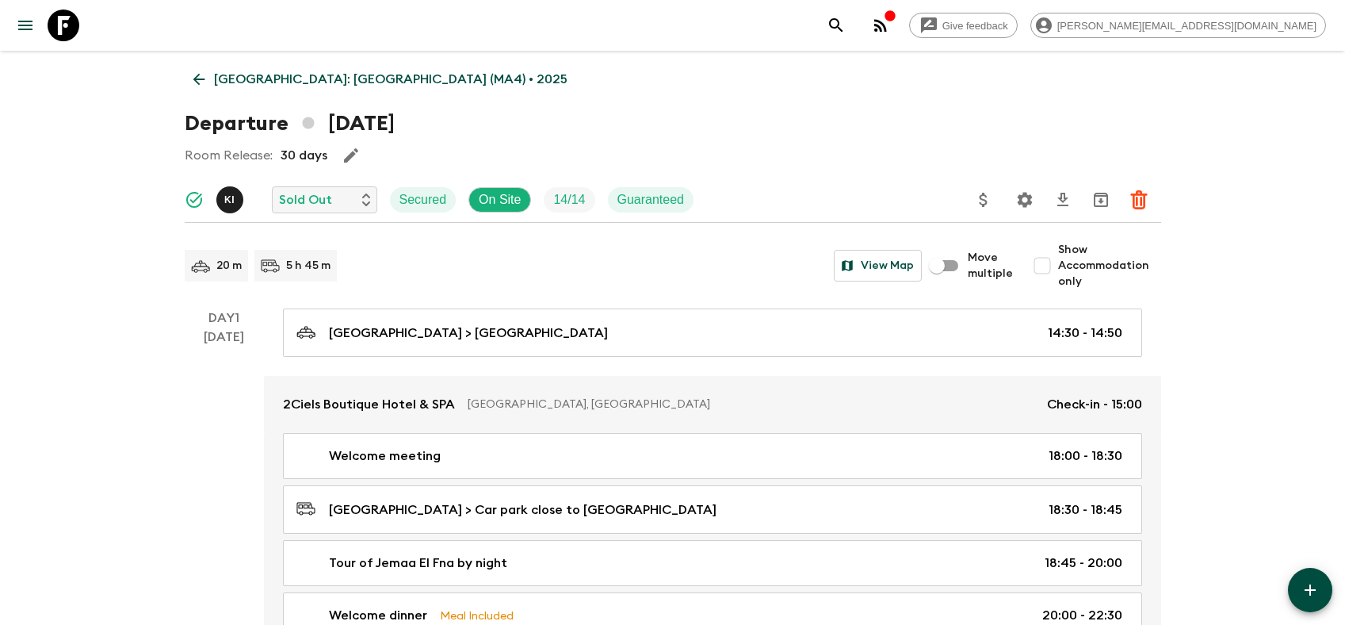
click at [197, 78] on icon at bounding box center [199, 80] width 12 height 12
